Goal: Information Seeking & Learning: Learn about a topic

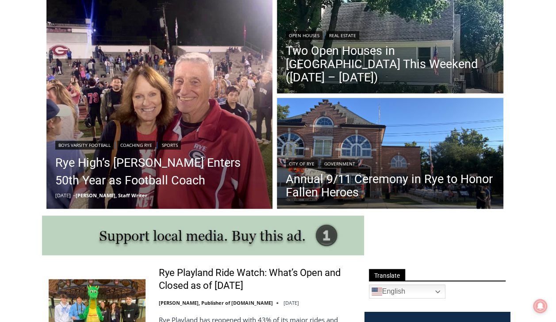
scroll to position [265, 0]
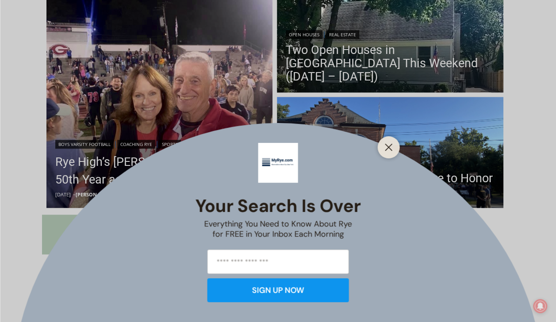
click at [388, 149] on icon "Close" at bounding box center [389, 147] width 8 height 8
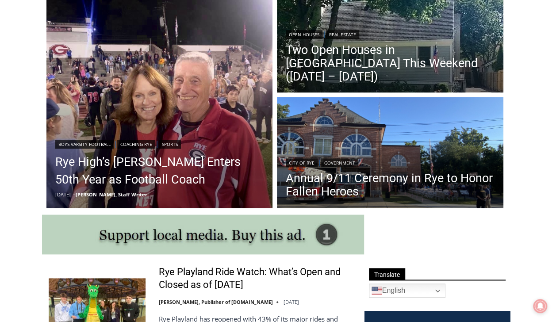
click at [208, 112] on img "Read More Rye High’s Dino Garr Enters 50th Year as Football Coach" at bounding box center [159, 95] width 226 height 226
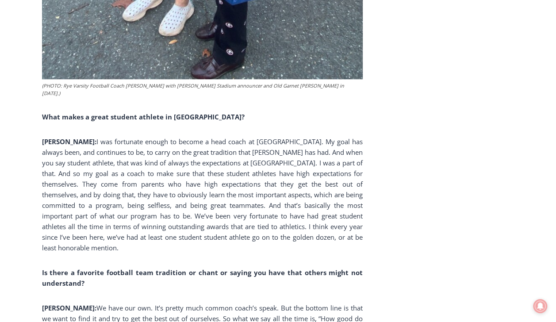
scroll to position [2063, 0]
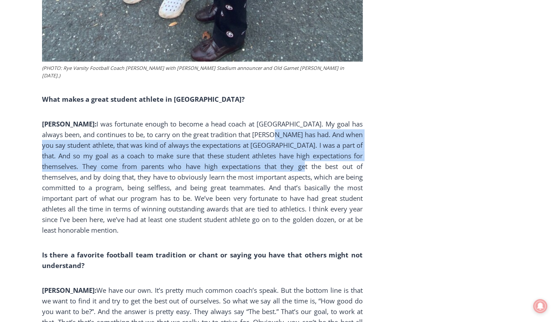
drag, startPoint x: 237, startPoint y: 96, endPoint x: 241, endPoint y: 130, distance: 34.3
click at [241, 130] on p "[PERSON_NAME]: I was fortunate enough to become a head coach at Rye. My goal ha…" at bounding box center [202, 177] width 321 height 117
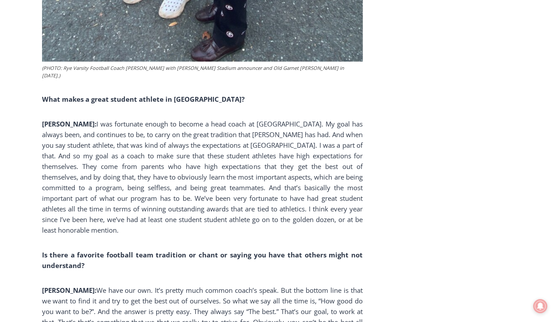
drag, startPoint x: 241, startPoint y: 130, endPoint x: 251, endPoint y: 132, distance: 9.5
click at [251, 132] on p "[PERSON_NAME]: I was fortunate enough to become a head coach at Rye. My goal ha…" at bounding box center [202, 177] width 321 height 117
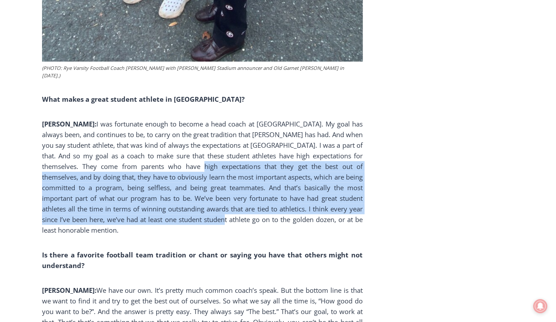
drag, startPoint x: 145, startPoint y: 134, endPoint x: 154, endPoint y: 186, distance: 52.1
click at [154, 186] on p "[PERSON_NAME]: I was fortunate enough to become a head coach at Rye. My goal ha…" at bounding box center [202, 177] width 321 height 117
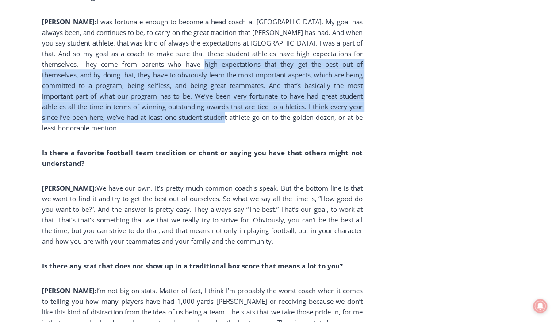
scroll to position [2257, 0]
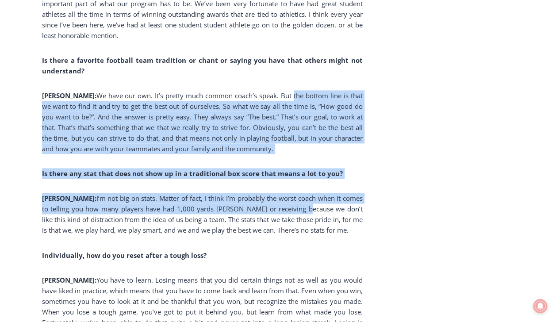
drag, startPoint x: 257, startPoint y: 51, endPoint x: 279, endPoint y: 158, distance: 109.3
drag, startPoint x: 279, startPoint y: 158, endPoint x: 275, endPoint y: 168, distance: 11.1
click at [275, 193] on p "[PERSON_NAME]: I’m not big on stats. Matter of fact, I think I’m probably the w…" at bounding box center [202, 214] width 321 height 42
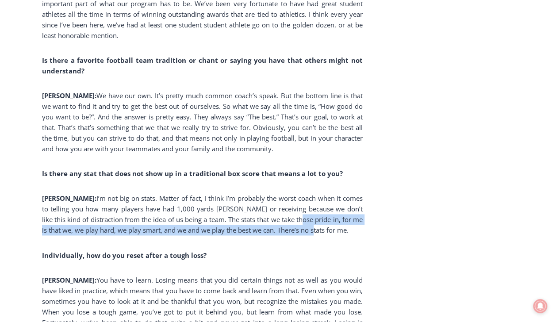
drag, startPoint x: 276, startPoint y: 173, endPoint x: 288, endPoint y: 187, distance: 18.1
click at [288, 193] on p "[PERSON_NAME]: I’m not big on stats. Matter of fact, I think I’m probably the w…" at bounding box center [202, 214] width 321 height 42
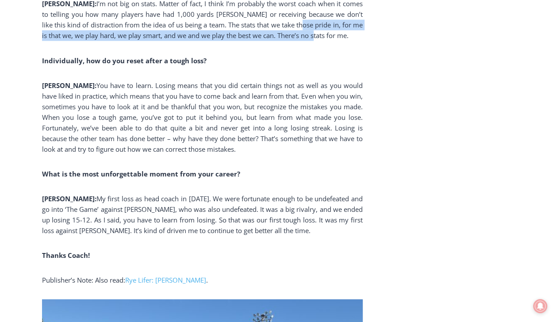
scroll to position [2505, 0]
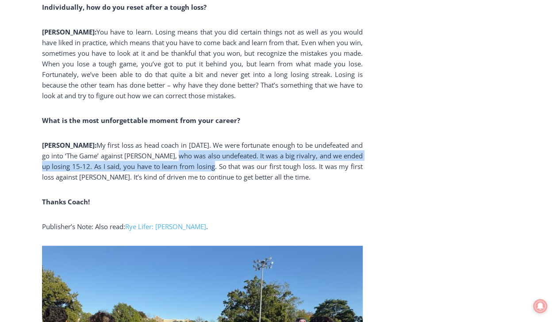
drag, startPoint x: 145, startPoint y: 114, endPoint x: 183, endPoint y: 126, distance: 40.1
click at [183, 140] on p "[PERSON_NAME]: My first loss as head coach in [DATE]. We were fortunate enough …" at bounding box center [202, 161] width 321 height 42
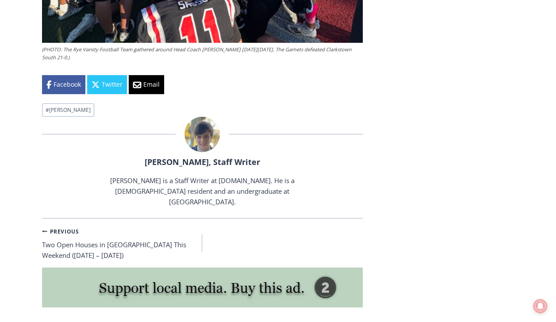
scroll to position [2982, 0]
